Goal: Book appointment/travel/reservation

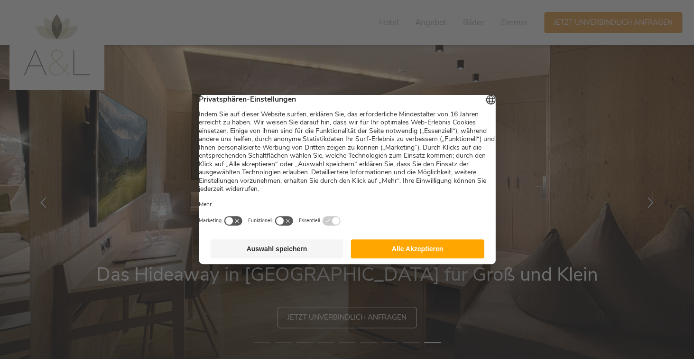
click at [400, 252] on button "Alle Akzeptieren" at bounding box center [417, 248] width 133 height 19
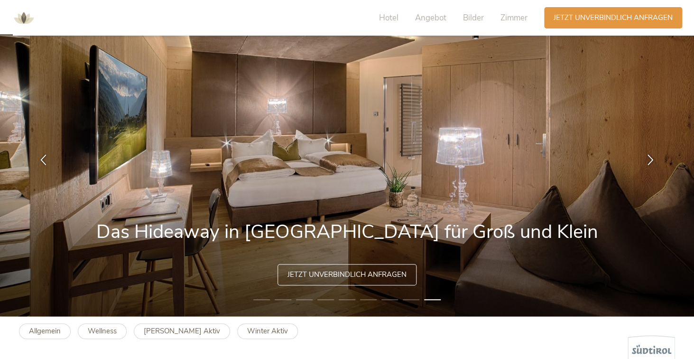
scroll to position [51, 0]
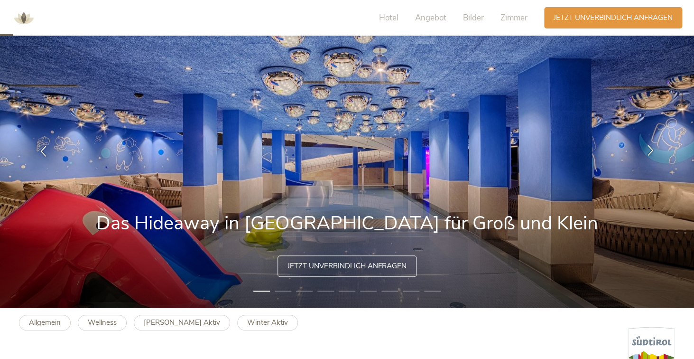
click at [648, 150] on icon at bounding box center [651, 149] width 11 height 11
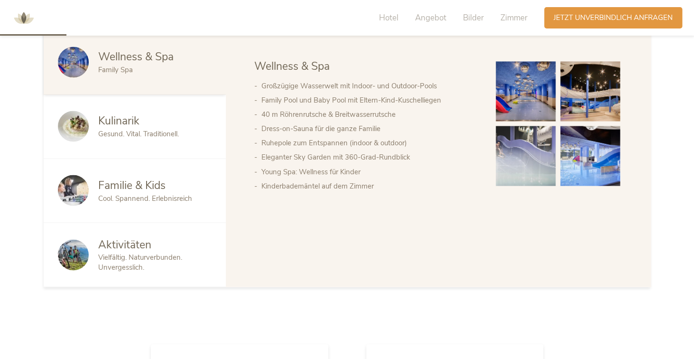
scroll to position [566, 0]
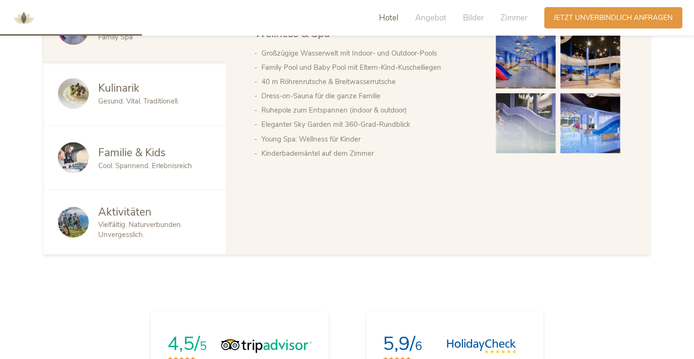
click at [154, 163] on span "Cool. Spannend. Erlebnisreich" at bounding box center [145, 164] width 94 height 9
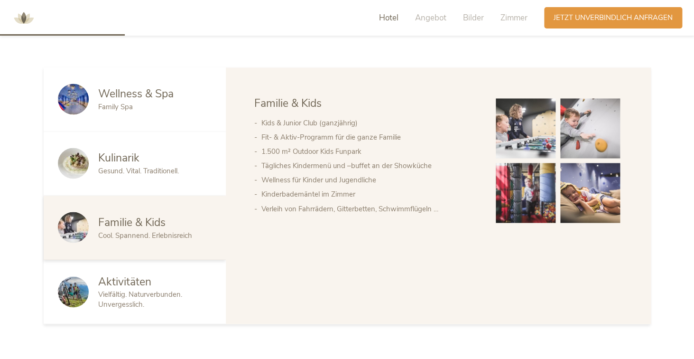
scroll to position [492, 0]
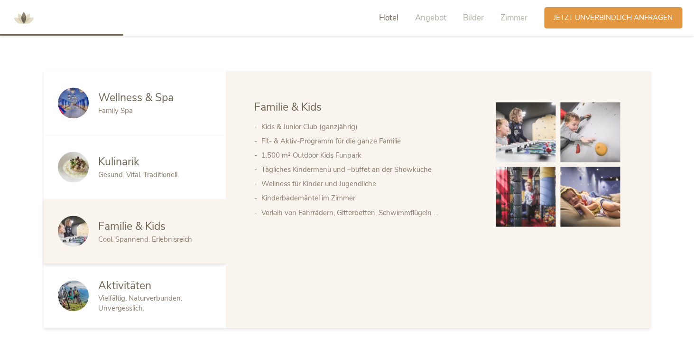
click at [531, 202] on img at bounding box center [526, 197] width 60 height 60
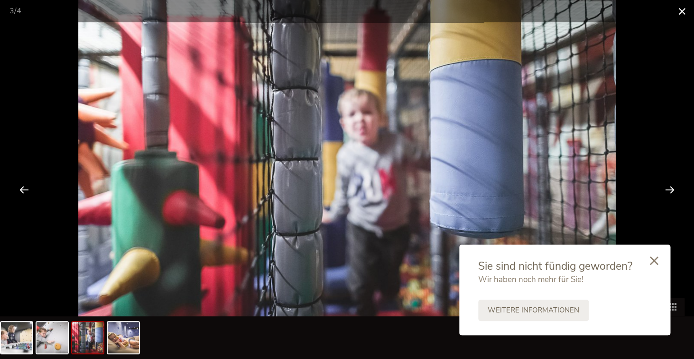
click at [684, 10] on span at bounding box center [683, 11] width 24 height 22
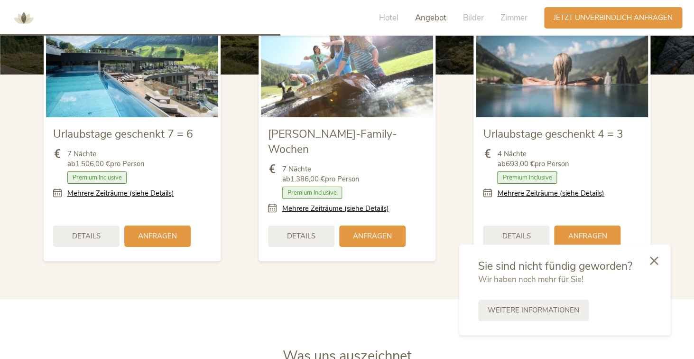
scroll to position [1125, 0]
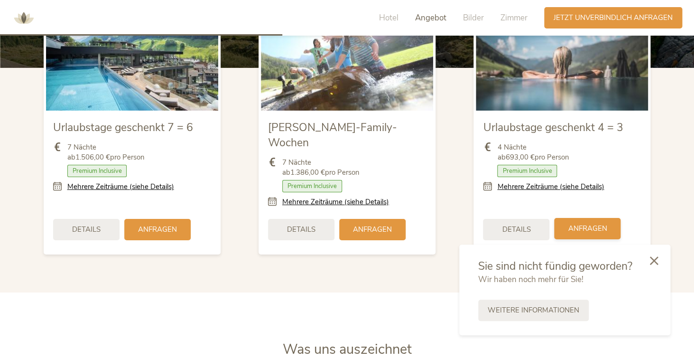
click at [587, 224] on span "Anfragen" at bounding box center [587, 229] width 39 height 10
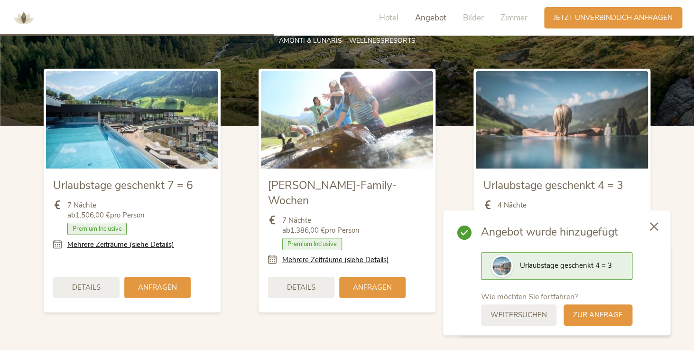
scroll to position [1064, 0]
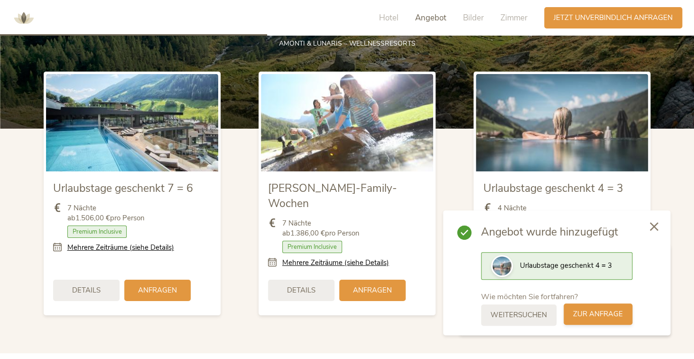
click at [579, 317] on span "zur Anfrage" at bounding box center [598, 314] width 50 height 10
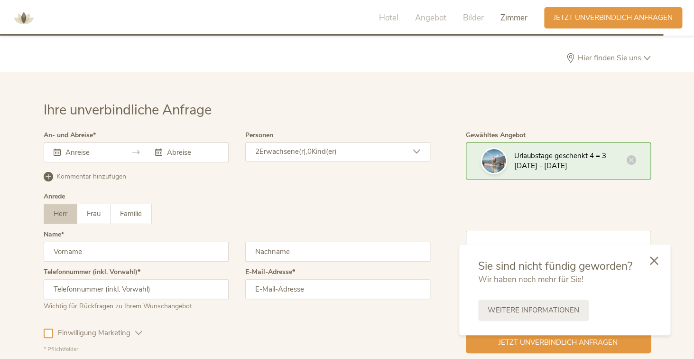
scroll to position [2731, 0]
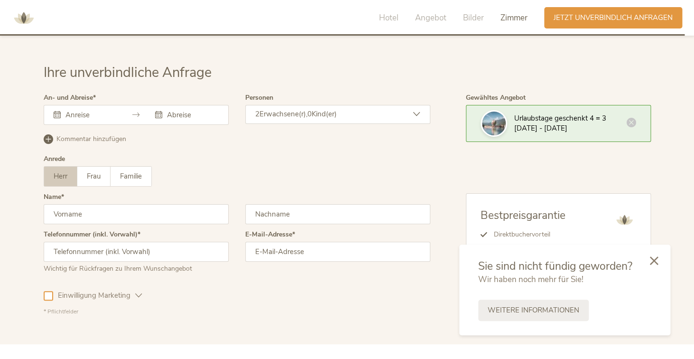
click at [305, 105] on div "2 Erwachsene(r), 0 Kind(er)" at bounding box center [337, 114] width 185 height 19
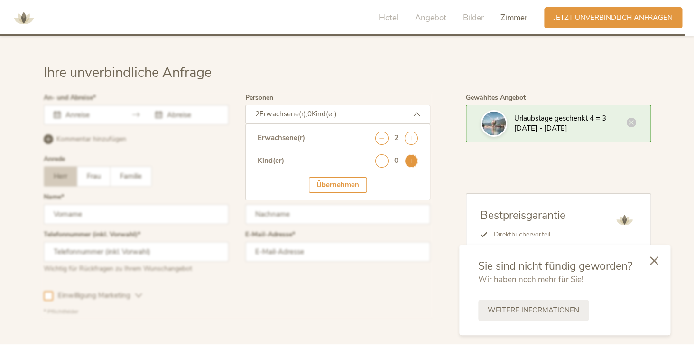
click at [413, 154] on icon at bounding box center [411, 160] width 13 height 13
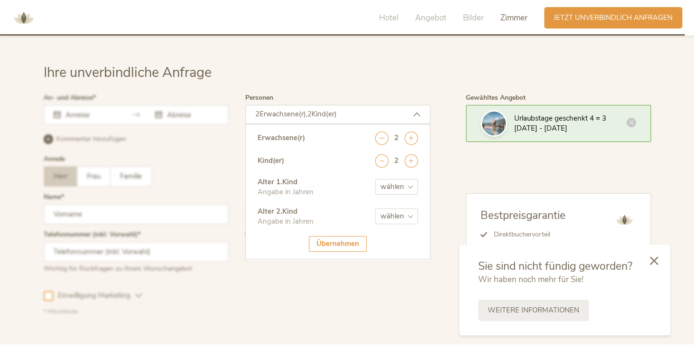
click at [375, 179] on select "wählen 0 1 2 3 4 5 6 7 8 9 10 11 12 13 14 15 16 17" at bounding box center [396, 187] width 43 height 16
select select "2"
click option "2" at bounding box center [0, 0] width 0 height 0
click at [375, 208] on select "wählen 0 1 2 3 4 5 6 7 8 9 10 11 12 13 14 15 16 17" at bounding box center [396, 216] width 43 height 16
click option "4" at bounding box center [0, 0] width 0 height 0
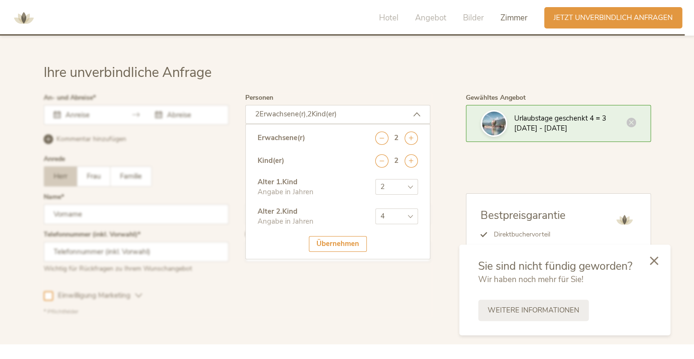
select select "5"
click option "5" at bounding box center [0, 0] width 0 height 0
click at [337, 236] on div "Übernehmen" at bounding box center [338, 244] width 58 height 16
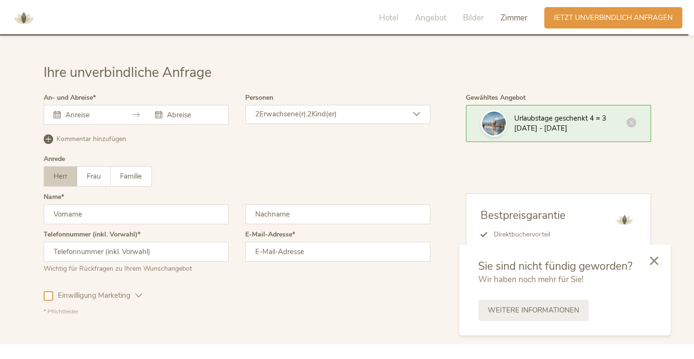
scroll to position [2768, 0]
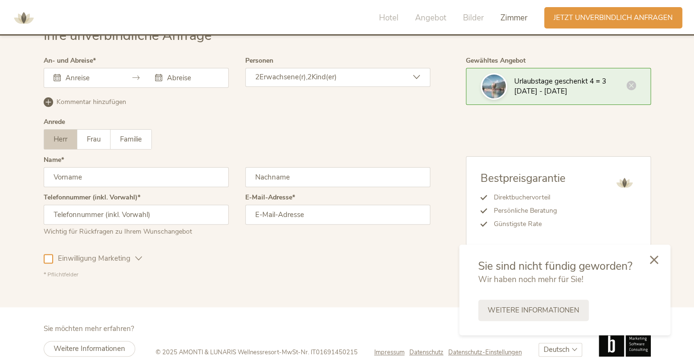
click at [656, 259] on icon at bounding box center [654, 259] width 9 height 9
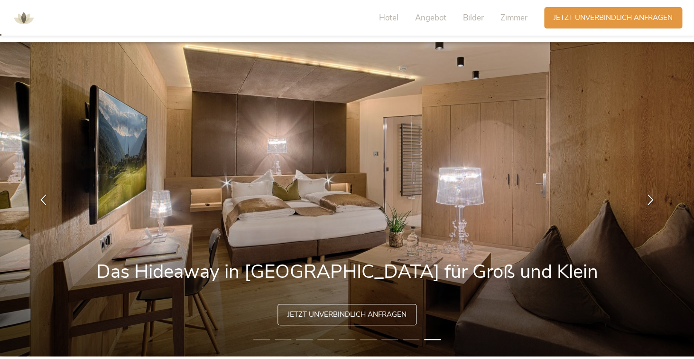
scroll to position [0, 0]
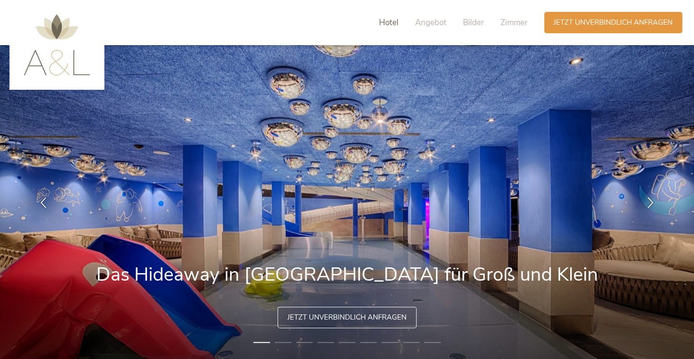
click at [385, 28] on span "Hotel" at bounding box center [388, 22] width 19 height 11
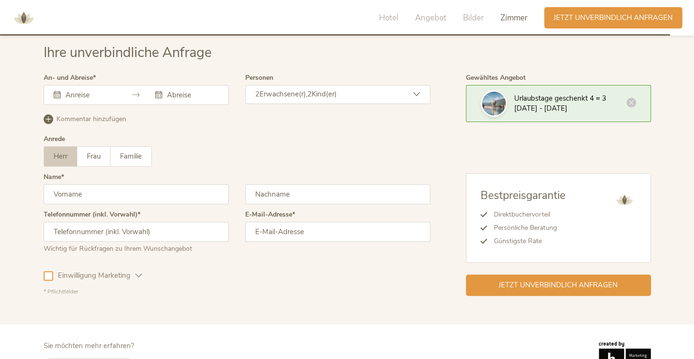
scroll to position [2768, 0]
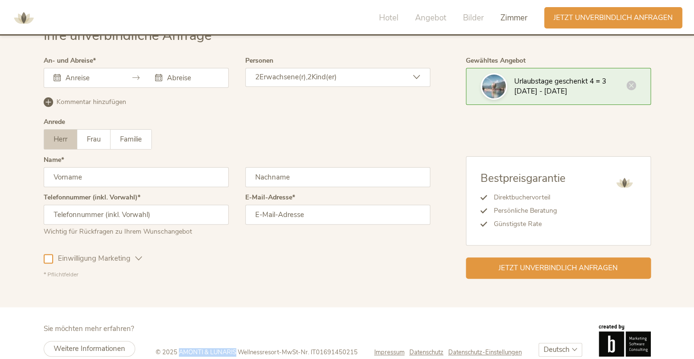
drag, startPoint x: 177, startPoint y: 337, endPoint x: 233, endPoint y: 340, distance: 56.1
click at [233, 348] on span "© 2025 AMONTI & LUNARIS Wellnessresort" at bounding box center [217, 352] width 123 height 9
copy span "AMONTI & LUNARIS"
